Goal: Information Seeking & Learning: Learn about a topic

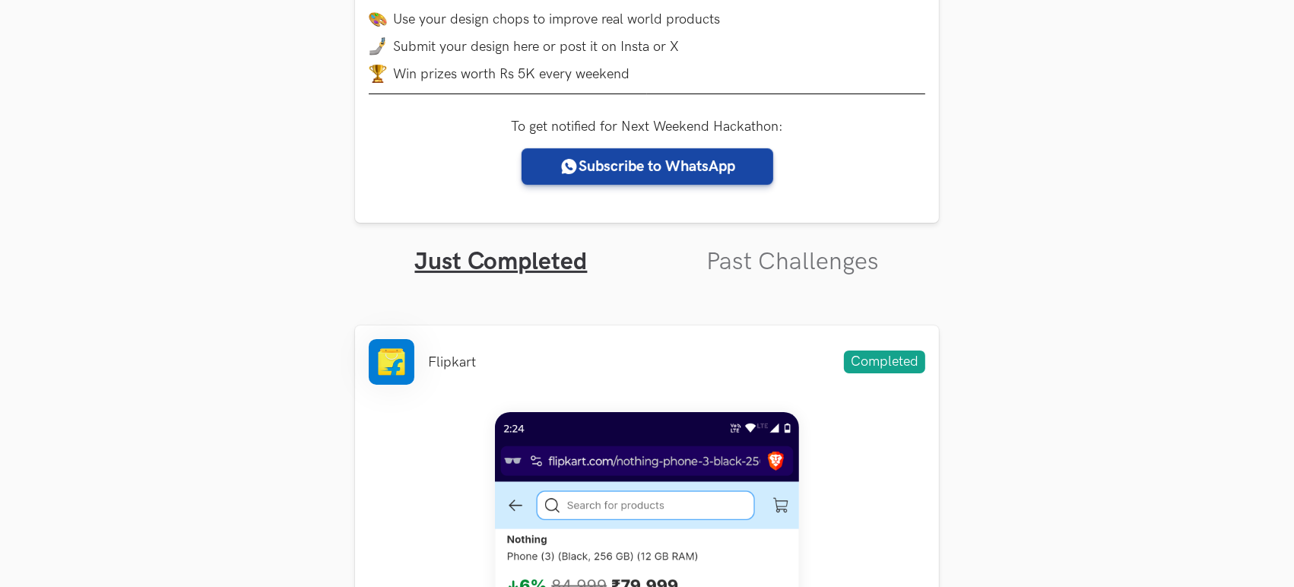
scroll to position [929, 0]
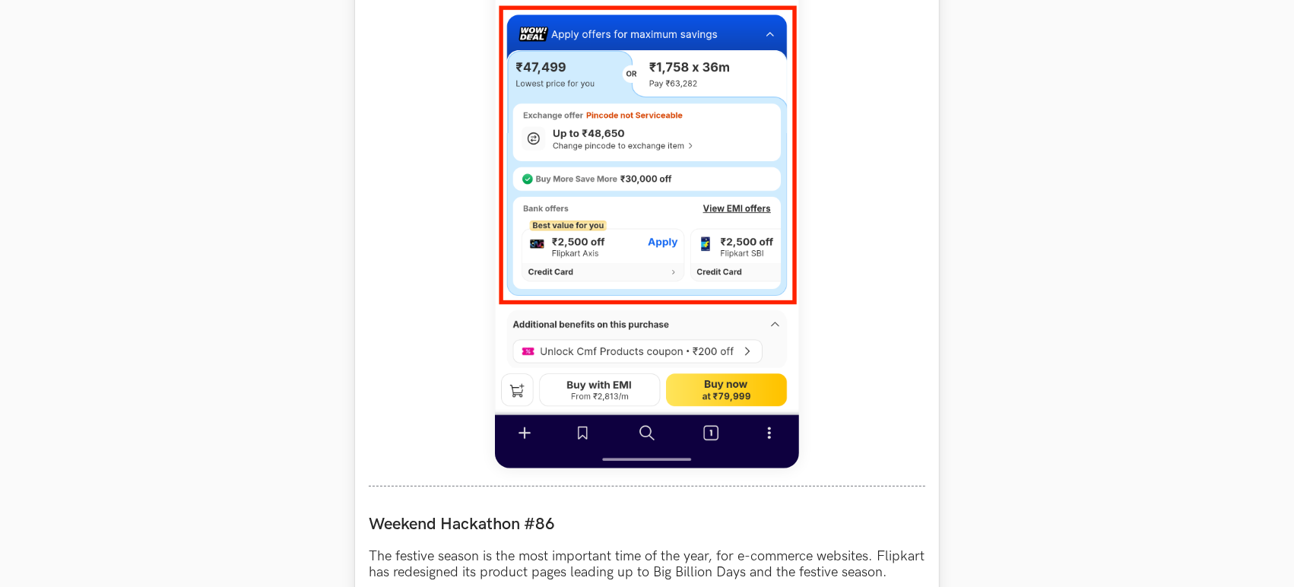
click at [633, 265] on img at bounding box center [647, 130] width 304 height 676
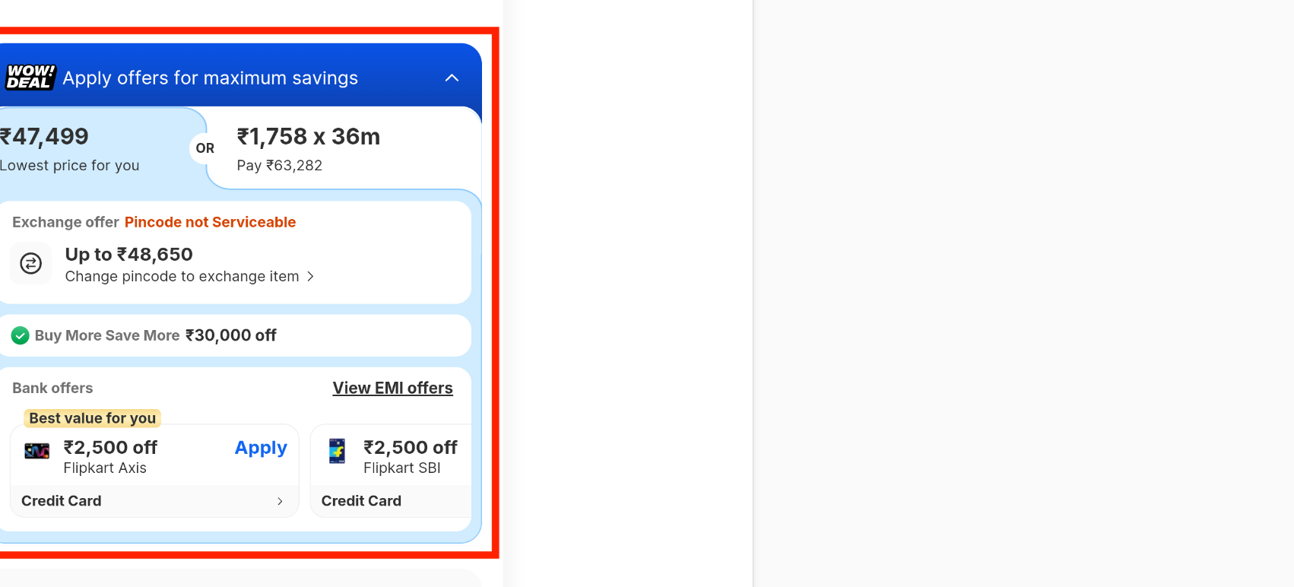
scroll to position [851, 0]
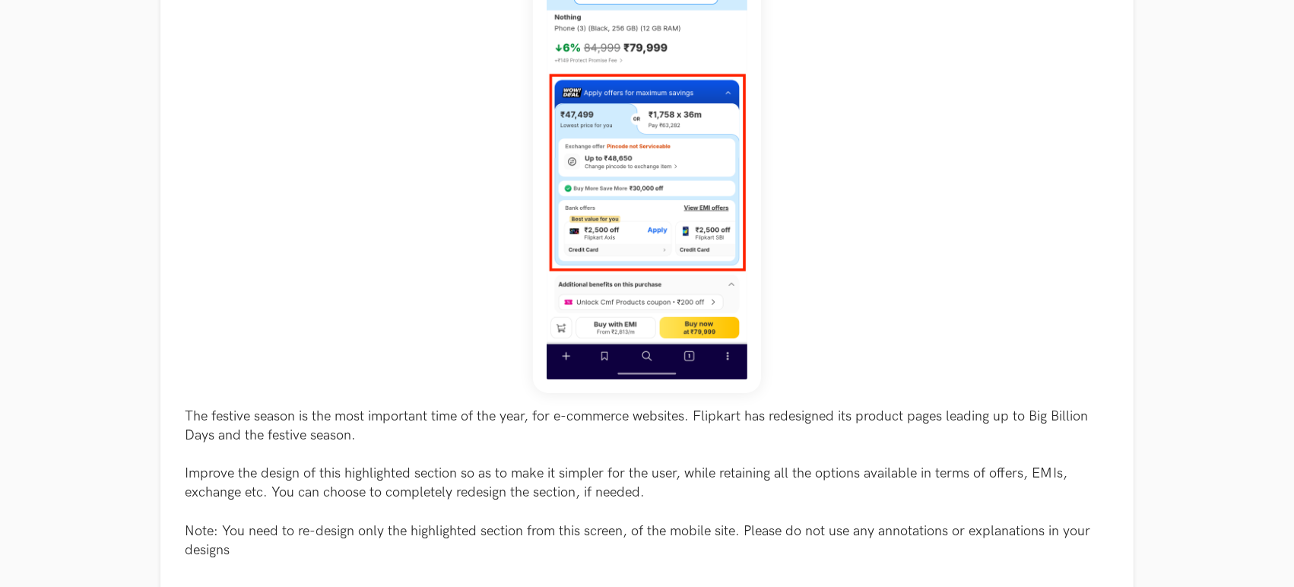
scroll to position [620, 0]
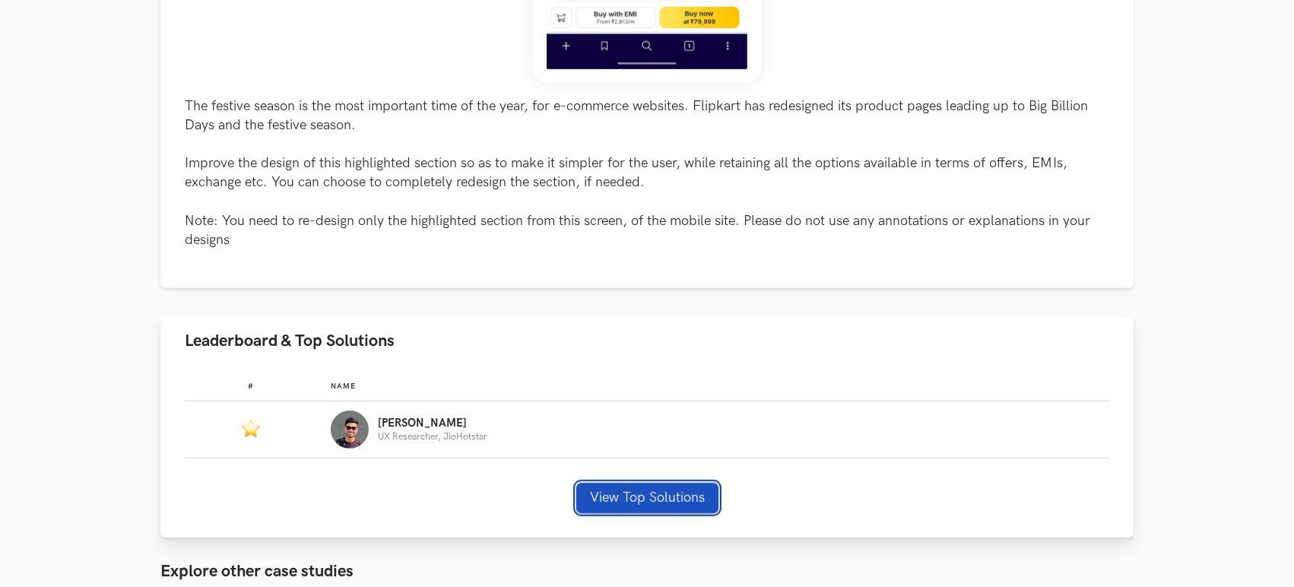
click at [684, 508] on button "View Top Solutions" at bounding box center [647, 498] width 142 height 30
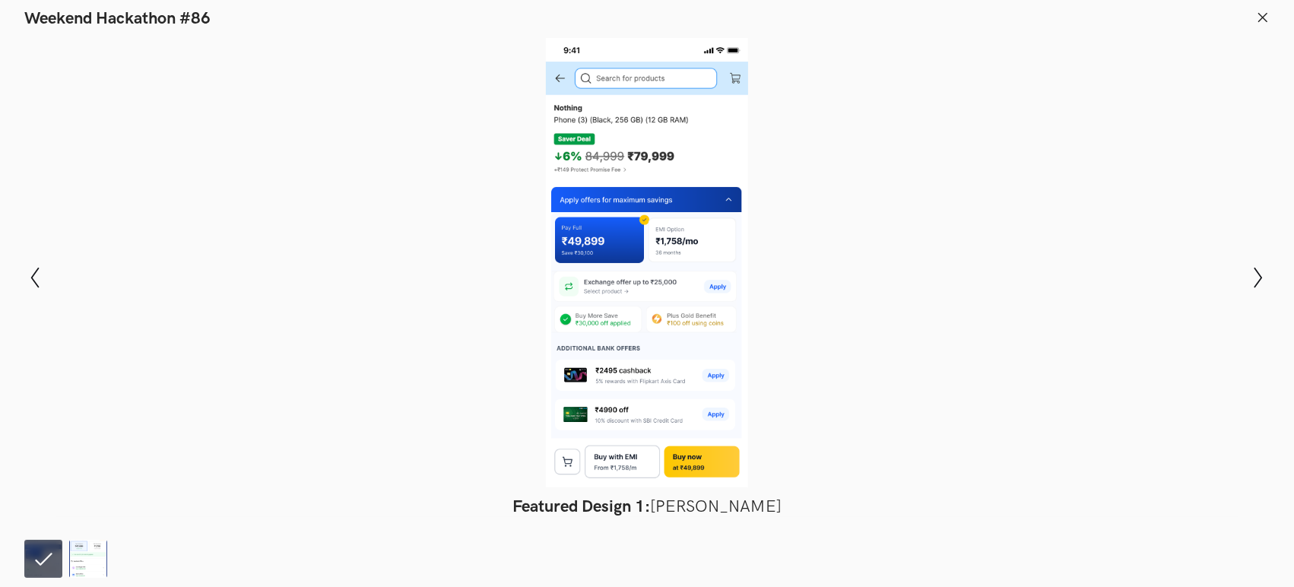
click at [1263, 8] on header "Weekend Hackathon #86" at bounding box center [647, 14] width 1294 height 29
click at [1270, 17] on header "Weekend Hackathon #86" at bounding box center [647, 14] width 1294 height 29
drag, startPoint x: 48, startPoint y: 290, endPoint x: 36, endPoint y: 283, distance: 13.3
click at [37, 284] on div "Modal Gallery Slideshow Featured Design 1: [PERSON_NAME] Honorable Mention: [PE…" at bounding box center [647, 277] width 1294 height 497
click at [36, 283] on icon "Show previous slide" at bounding box center [35, 278] width 22 height 22
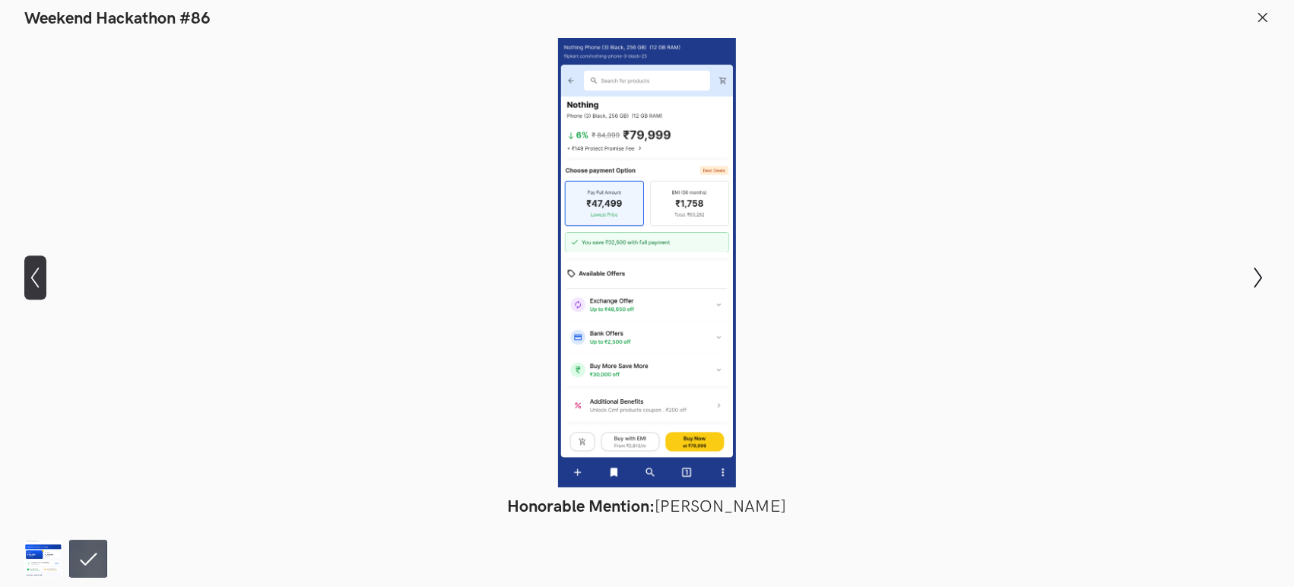
click at [32, 267] on icon "Show previous slide" at bounding box center [35, 278] width 22 height 22
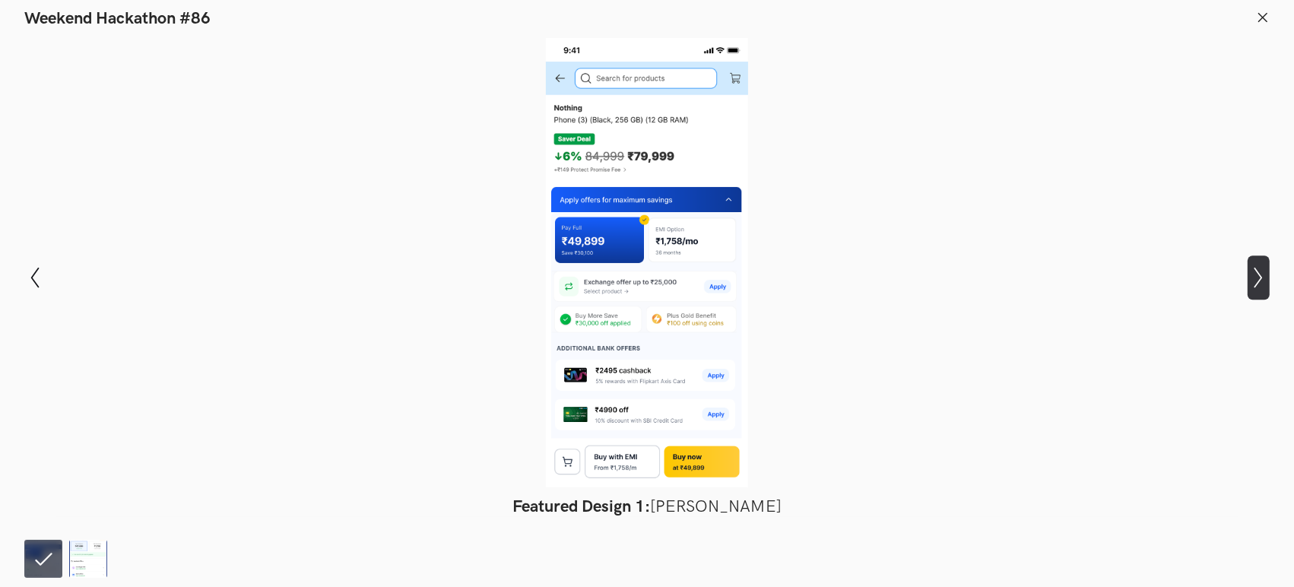
click at [1262, 292] on button "Show next slide" at bounding box center [1259, 277] width 22 height 44
